Goal: Find specific page/section: Find specific page/section

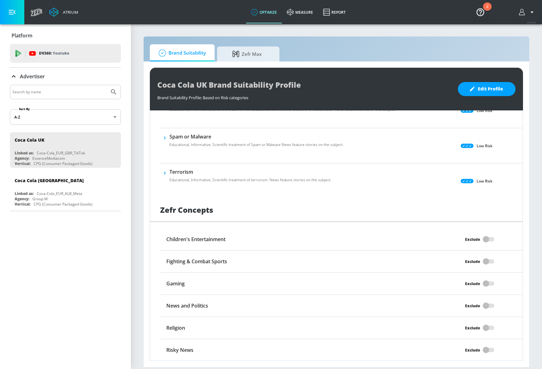
scroll to position [396, 0]
click at [111, 119] on body "Atrium optimize measure Report optimize measure Report v 4.25.4 Platform DV360:…" at bounding box center [271, 184] width 542 height 369
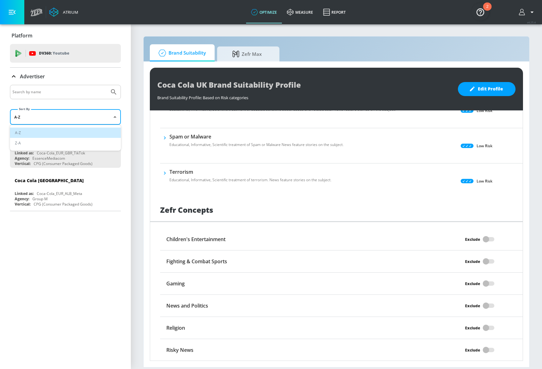
click at [111, 117] on div at bounding box center [271, 184] width 542 height 369
click at [88, 88] on input "Search by name" at bounding box center [59, 92] width 94 height 8
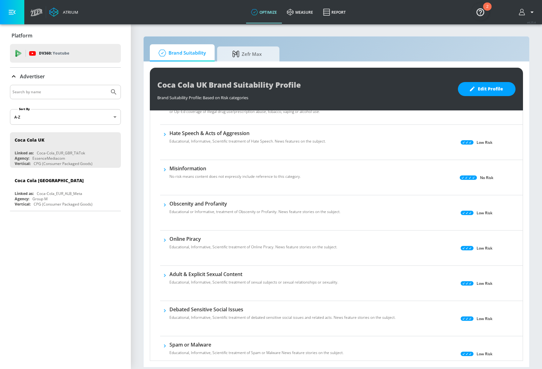
scroll to position [0, 0]
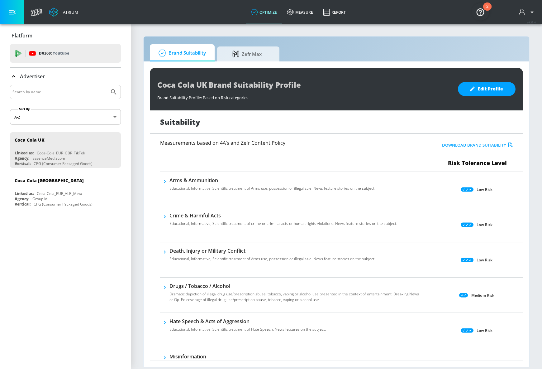
click at [522, 9] on icon "button" at bounding box center [522, 12] width 7 height 7
click at [524, 10] on div at bounding box center [271, 184] width 542 height 369
click at [242, 53] on span "Zefr Max" at bounding box center [246, 52] width 47 height 15
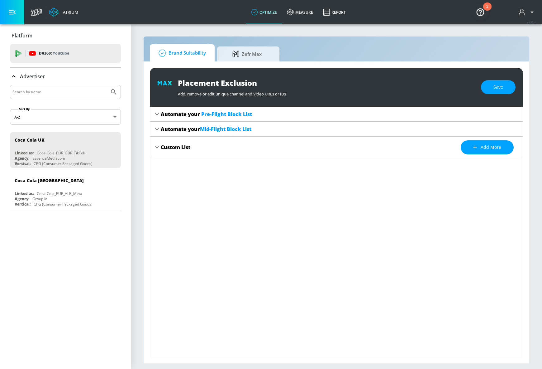
click at [198, 52] on span "Brand Suitability" at bounding box center [181, 52] width 50 height 15
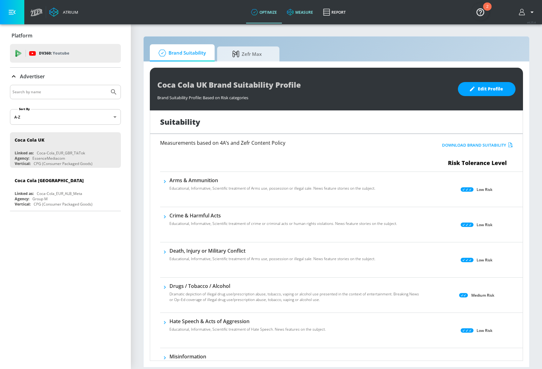
click at [293, 10] on icon at bounding box center [290, 12] width 7 height 7
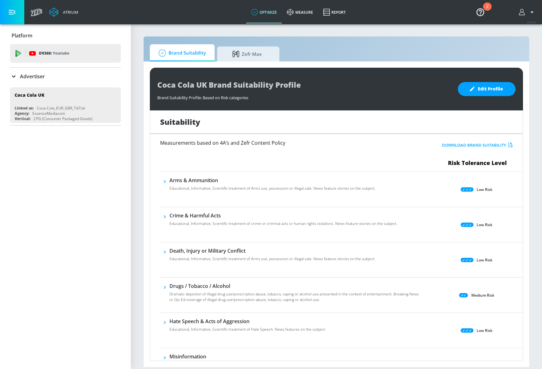
click at [477, 11] on img "Open Resource Center, 2 new notifications" at bounding box center [480, 11] width 17 height 17
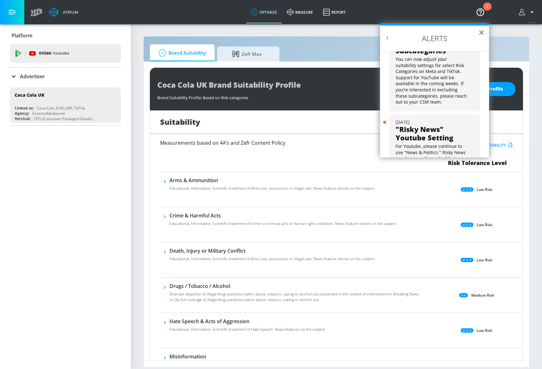
scroll to position [56, 0]
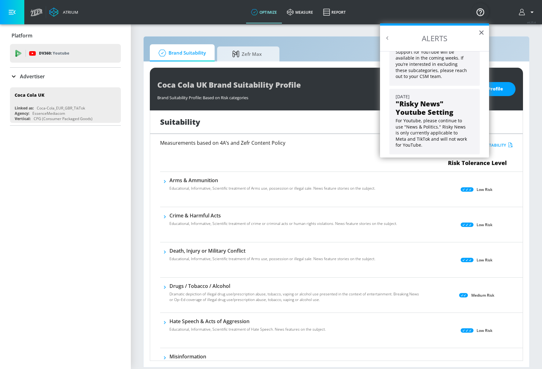
click at [521, 50] on div "Brand Suitability Zefr Max" at bounding box center [336, 52] width 373 height 17
drag, startPoint x: 316, startPoint y: 61, endPoint x: 445, endPoint y: 41, distance: 131.4
click at [316, 60] on div "Brand Suitability Zefr Max" at bounding box center [336, 52] width 373 height 17
click at [480, 34] on button "×" at bounding box center [481, 32] width 6 height 10
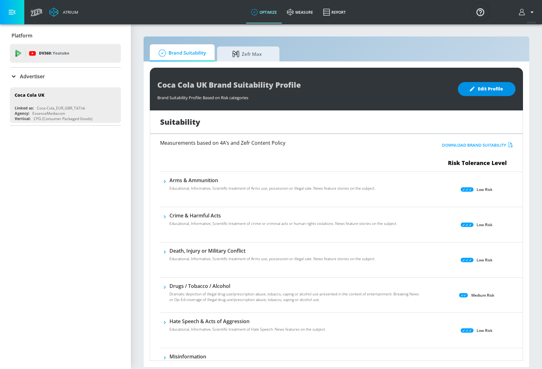
click at [484, 88] on span "Edit Profile" at bounding box center [486, 89] width 33 height 8
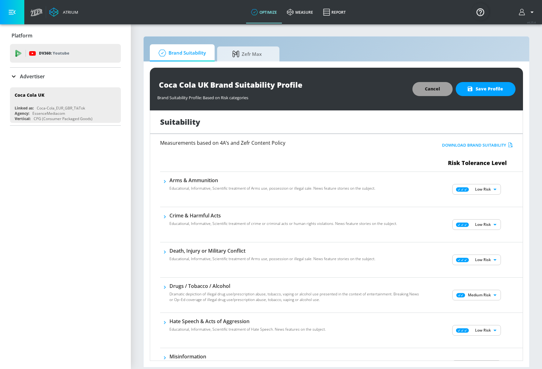
click at [437, 90] on span "Cancel" at bounding box center [432, 89] width 15 height 8
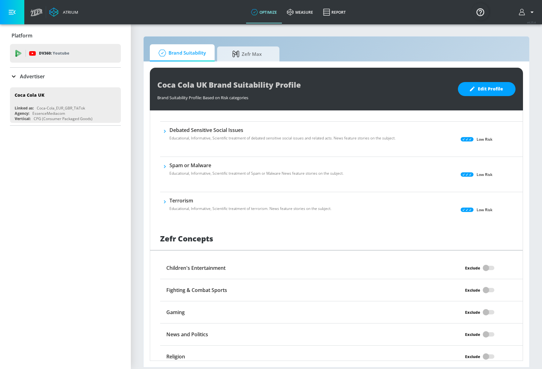
scroll to position [396, 0]
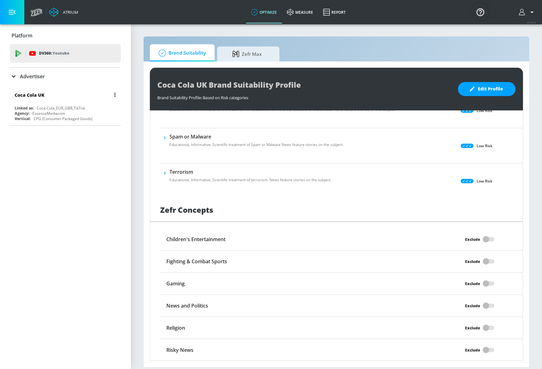
click at [67, 103] on div "Coca Cola UK Linked as: Coca-Cola_EUR_GBR_TikTok Agency: EssenceMediacom Vertic…" at bounding box center [65, 105] width 111 height 36
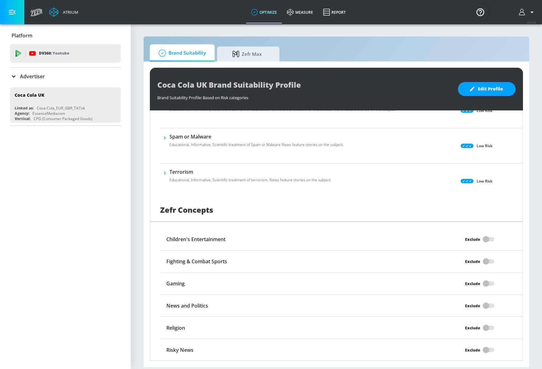
click at [30, 74] on p "Advertiser" at bounding box center [32, 76] width 25 height 7
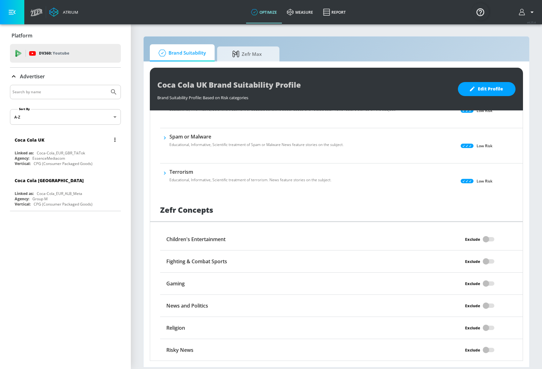
click at [79, 155] on div "Coca-Cola_EUR_GBR_TikTok" at bounding box center [61, 152] width 48 height 5
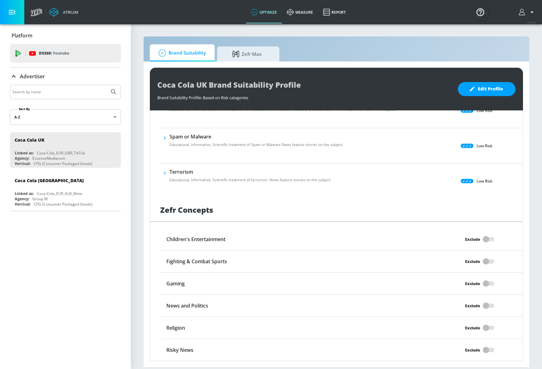
click at [89, 121] on body "Atrium optimize measure Report optimize measure Report v 4.25.4 Platform DV360:…" at bounding box center [271, 184] width 542 height 369
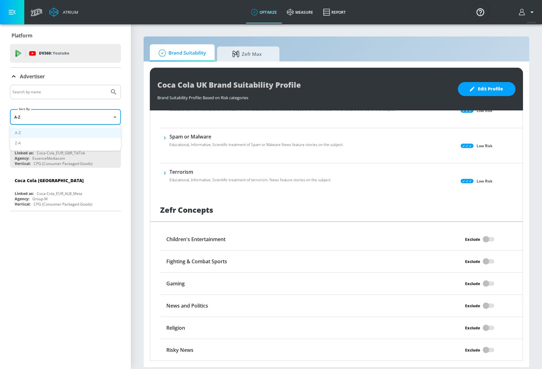
click at [89, 117] on div at bounding box center [271, 184] width 542 height 369
click at [523, 9] on icon "button" at bounding box center [522, 12] width 7 height 7
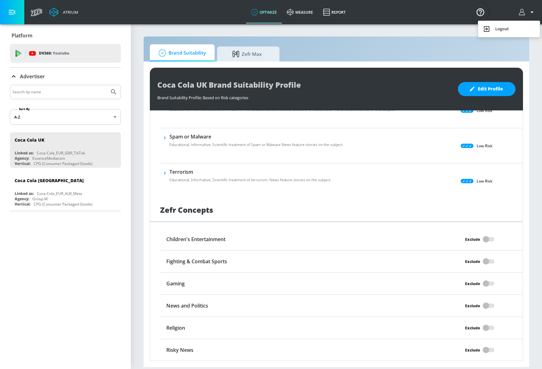
click at [524, 11] on div at bounding box center [271, 184] width 542 height 369
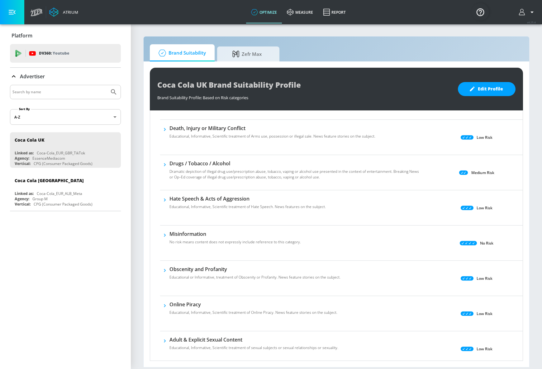
scroll to position [0, 0]
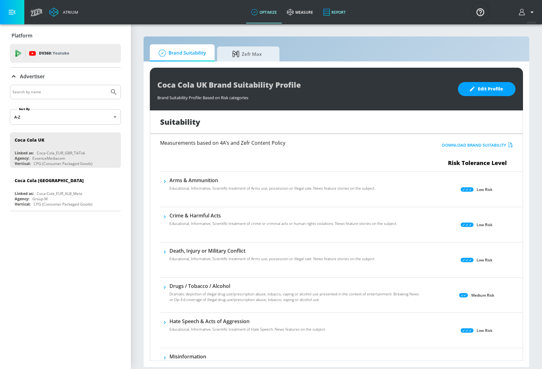
click at [328, 11] on icon at bounding box center [326, 11] width 7 height 7
